Goal: Register for event/course

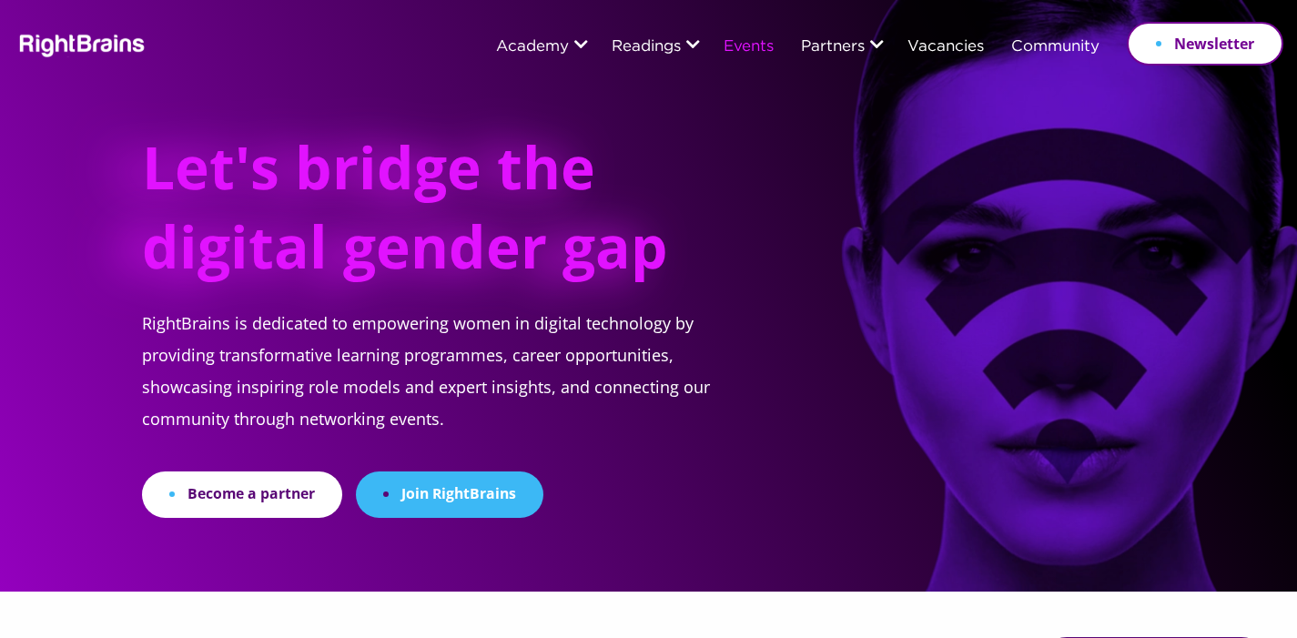
click at [749, 51] on link "Events" at bounding box center [749, 47] width 50 height 16
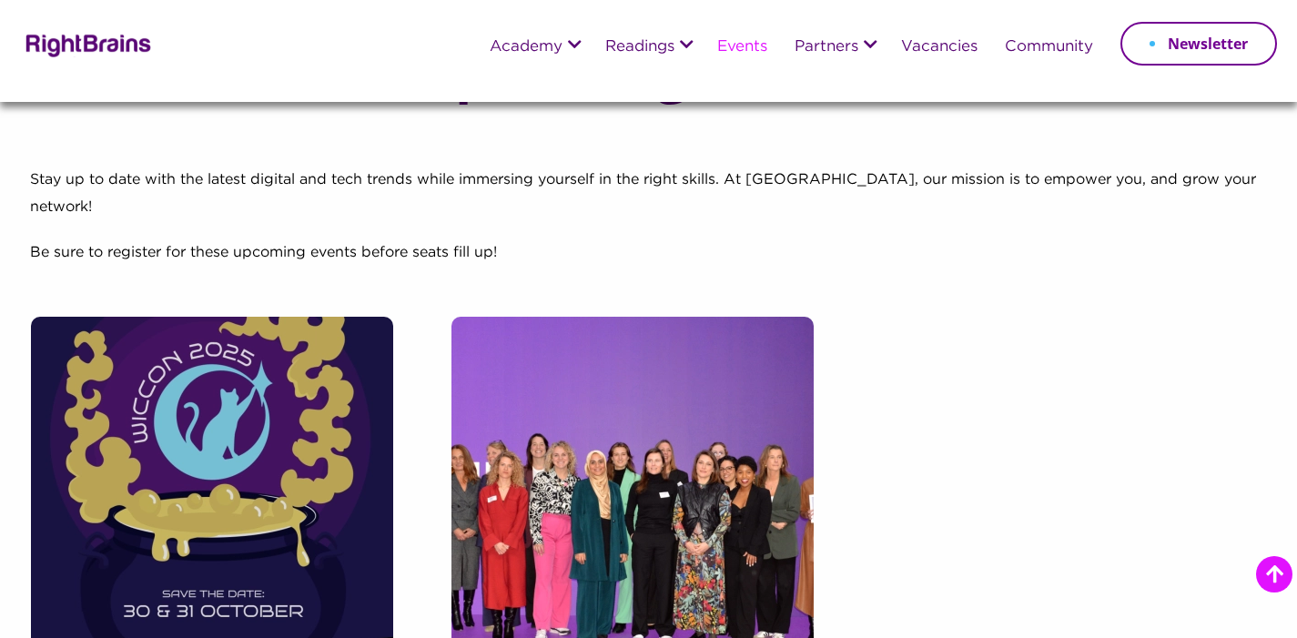
scroll to position [384, 0]
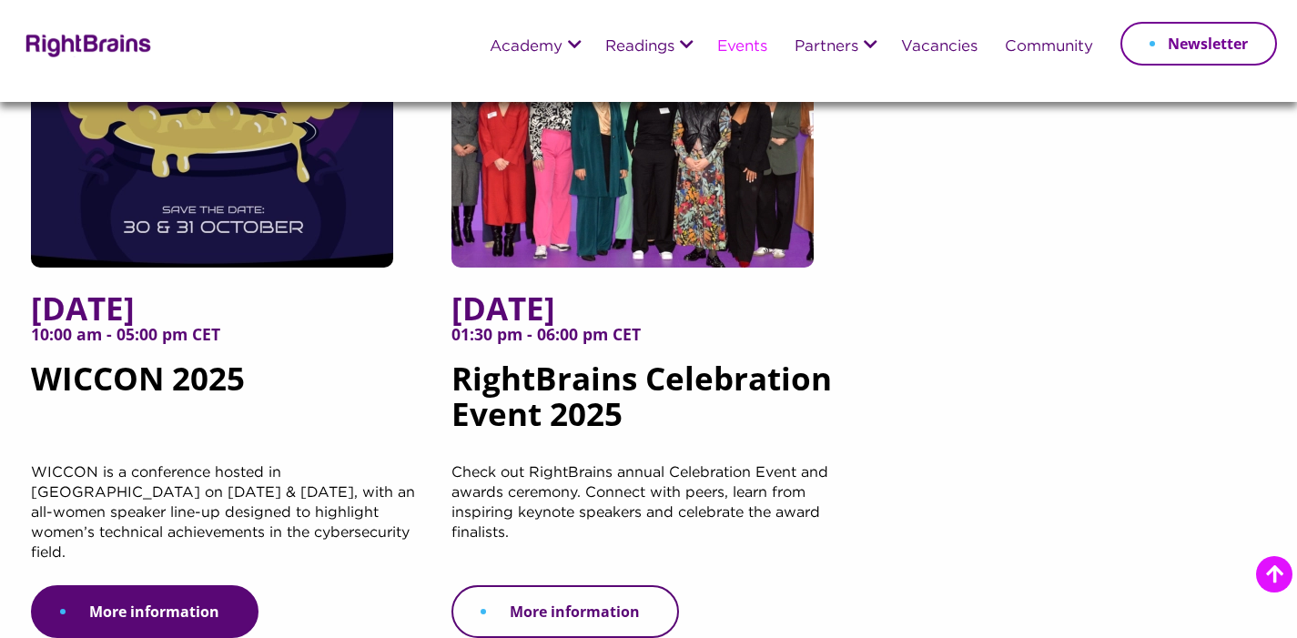
click at [564, 585] on link "More information" at bounding box center [565, 611] width 228 height 53
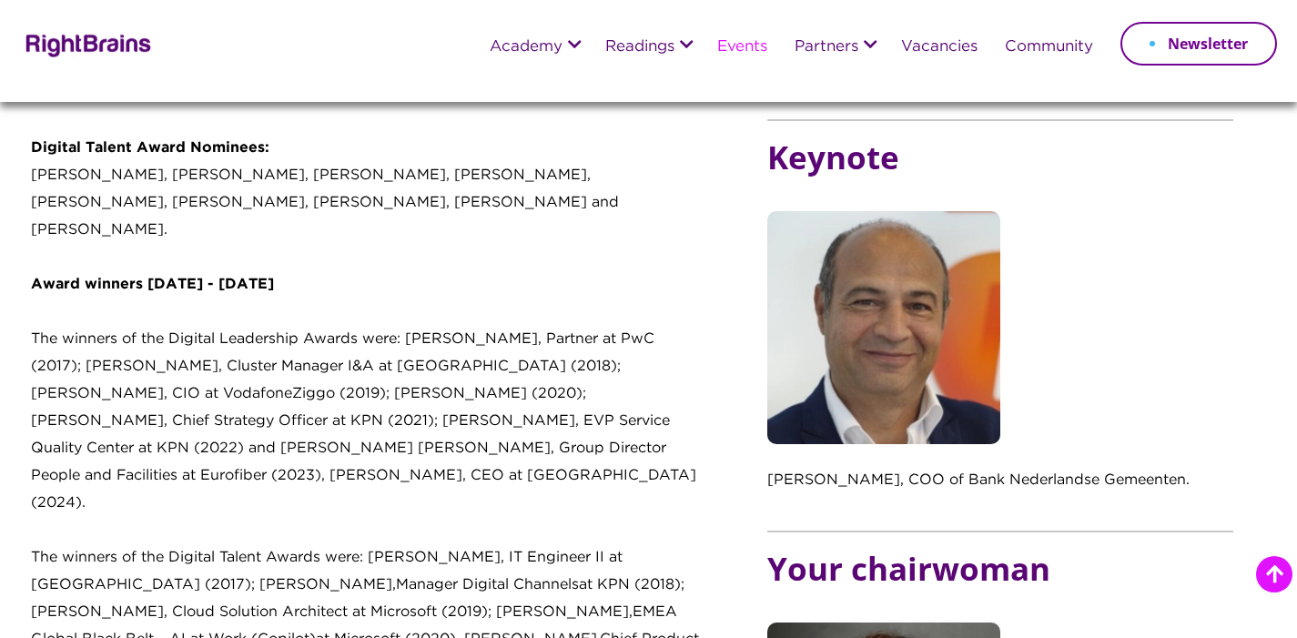
scroll to position [1656, 0]
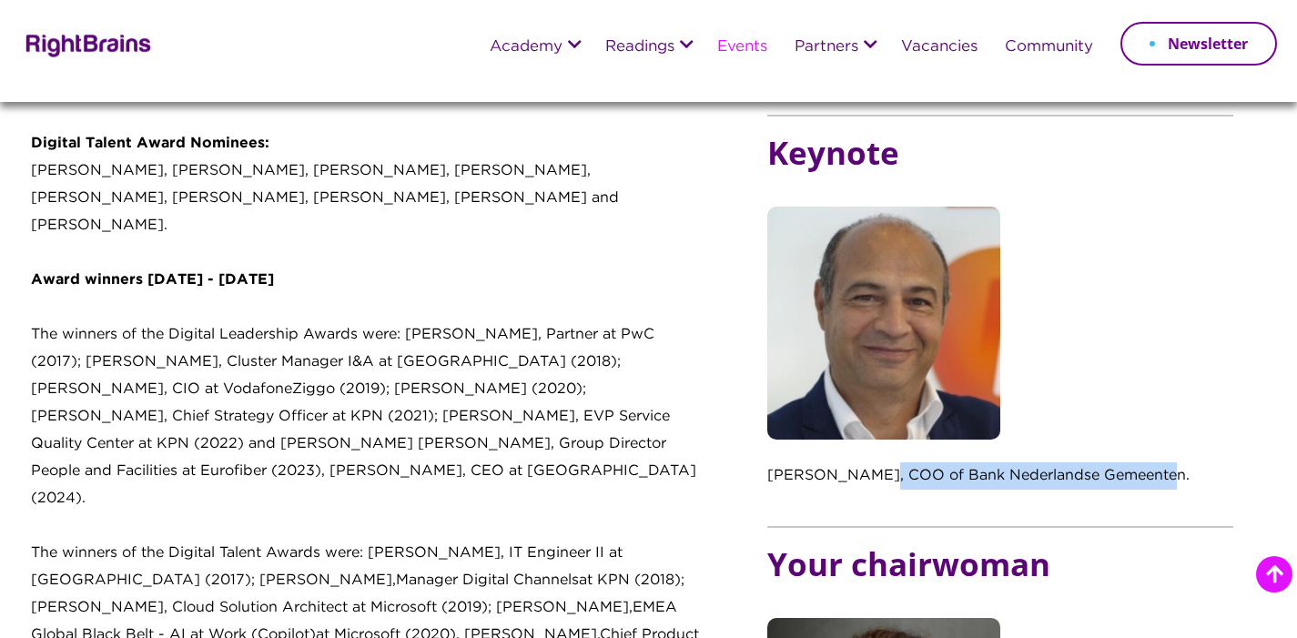
drag, startPoint x: 1149, startPoint y: 450, endPoint x: 870, endPoint y: 448, distance: 278.5
click at [867, 462] on p "[PERSON_NAME], COO of Bank Nederlandse Gemeenten." at bounding box center [1000, 485] width 466 height 46
copy p "COO of Bank Nederlandse Gemeenten."
click at [754, 46] on link "Events" at bounding box center [742, 47] width 50 height 16
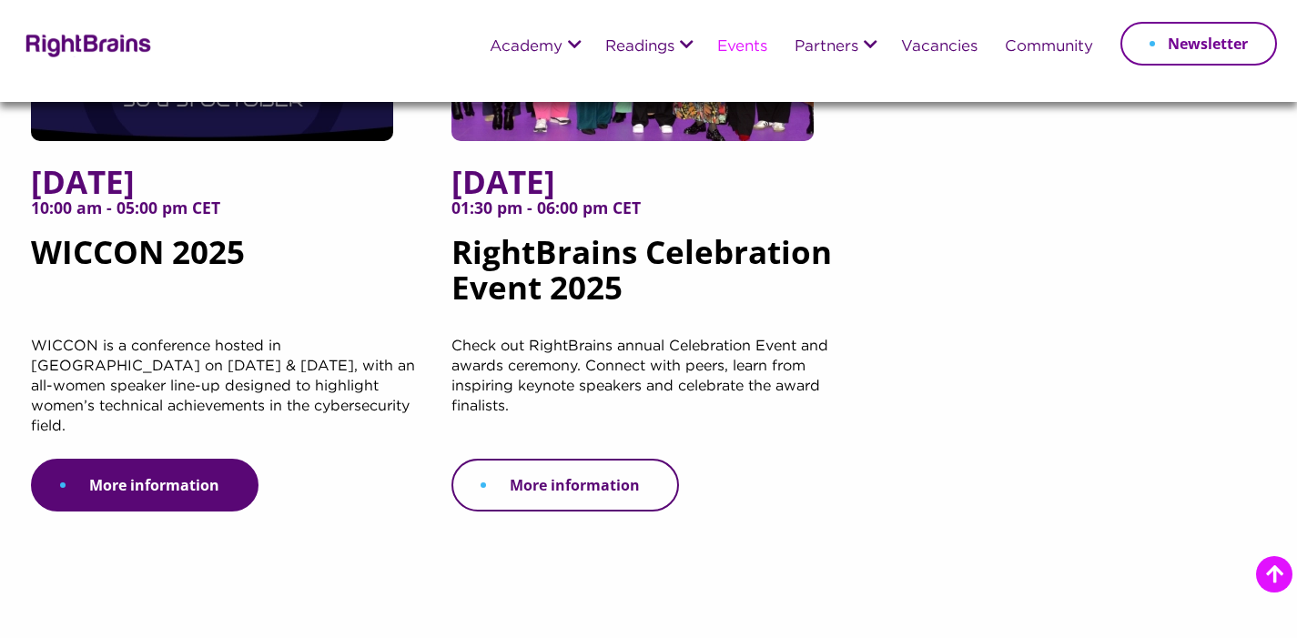
scroll to position [511, 0]
click at [609, 460] on link "More information" at bounding box center [565, 485] width 228 height 53
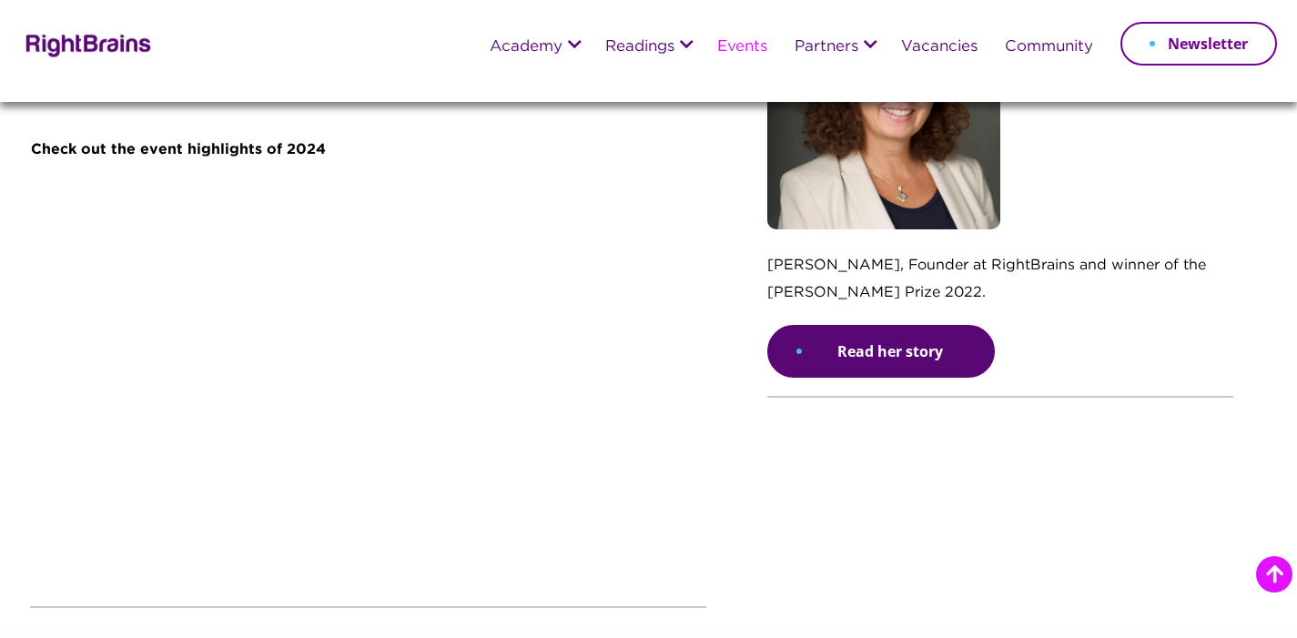
scroll to position [2435, 0]
